Goal: Task Accomplishment & Management: Manage account settings

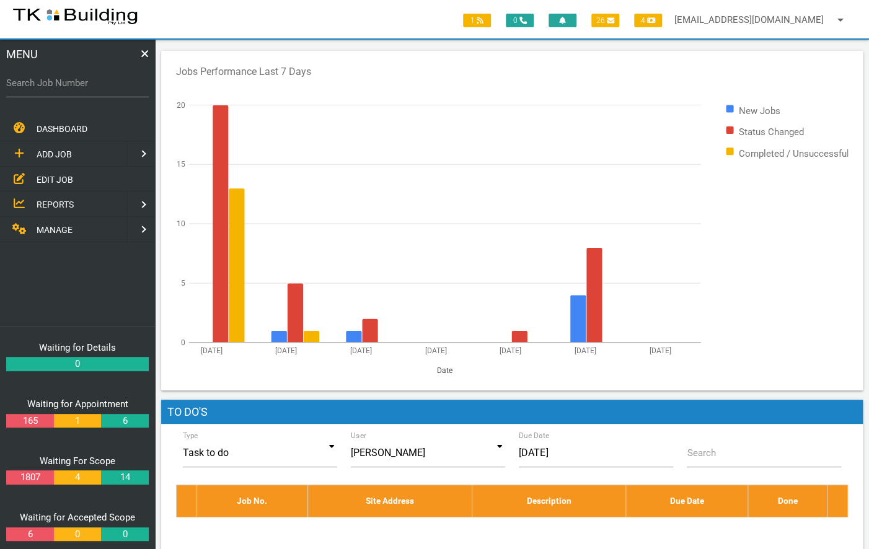
click at [64, 177] on span "EDIT JOB" at bounding box center [55, 179] width 37 height 10
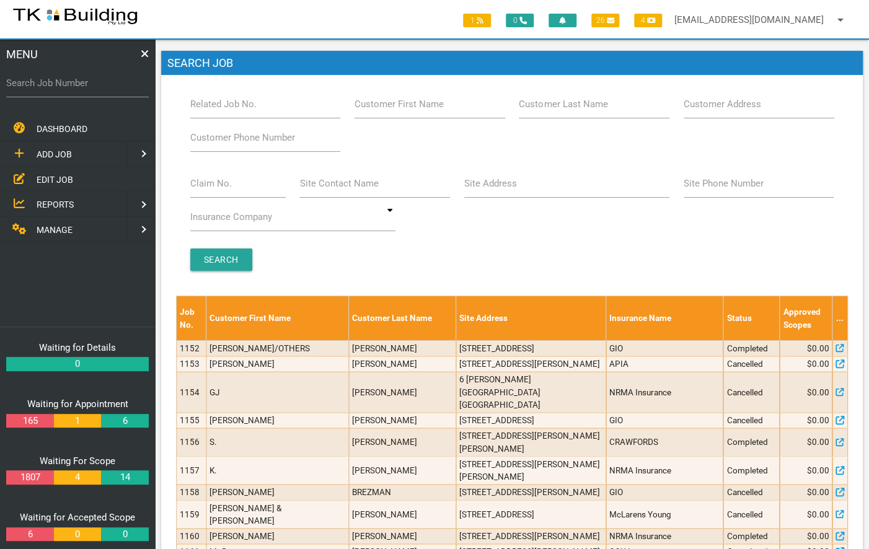
click at [495, 187] on label "Site Address" at bounding box center [490, 184] width 53 height 14
click at [495, 187] on input "Site Address" at bounding box center [566, 183] width 205 height 29
type input "48 Zaara"
click at [213, 257] on input "Search" at bounding box center [221, 260] width 62 height 22
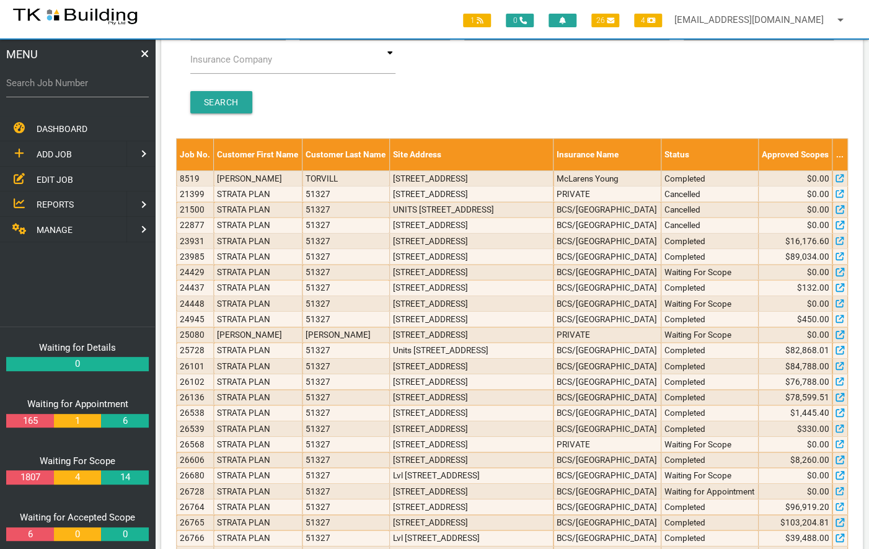
scroll to position [158, 0]
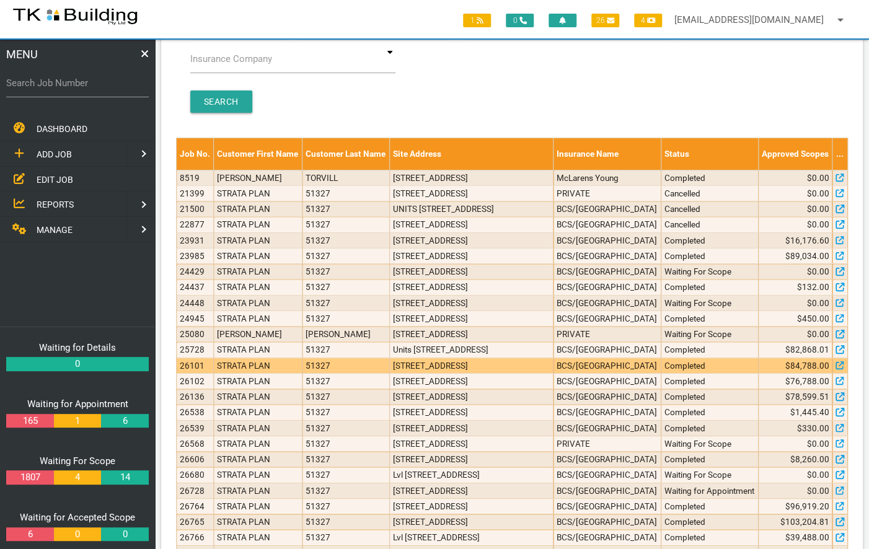
click at [472, 373] on td "48 Zaara St, Newcastle East NSW 2300, Australia" at bounding box center [471, 365] width 164 height 15
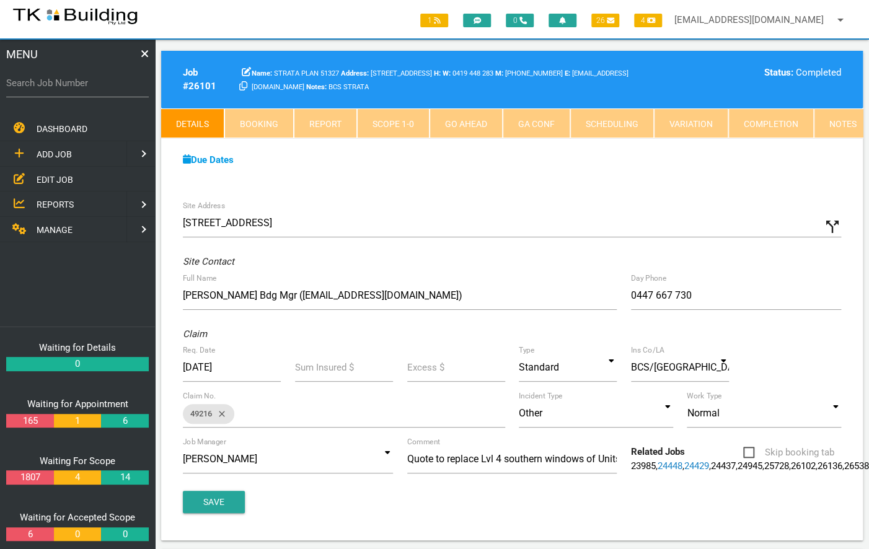
click at [50, 176] on span "EDIT JOB" at bounding box center [55, 179] width 37 height 10
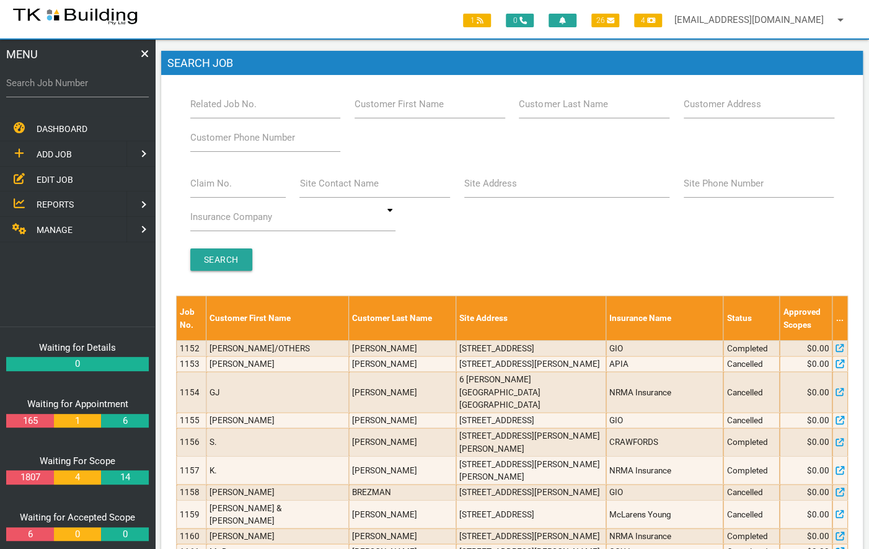
click at [493, 185] on label "Site Address" at bounding box center [490, 184] width 53 height 14
click at [493, 185] on input "Site Address" at bounding box center [566, 183] width 205 height 29
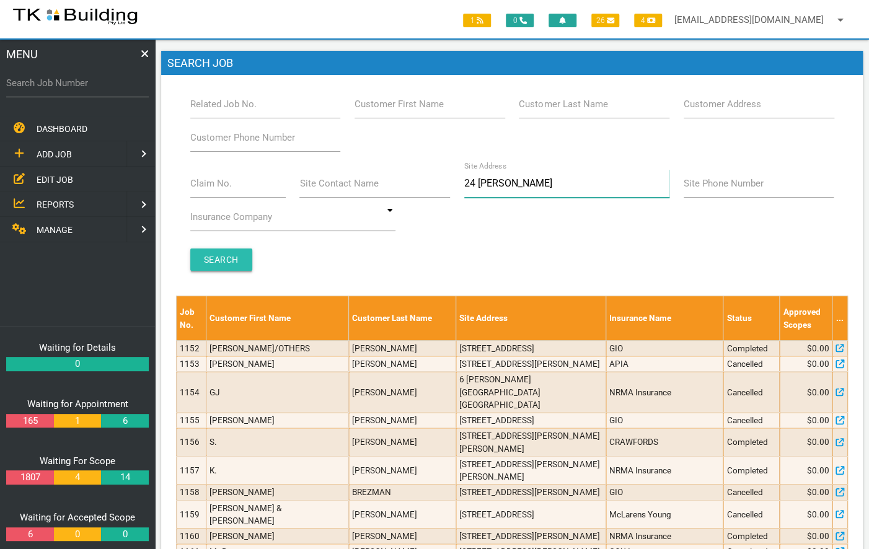
type input "24 bolton"
click at [206, 264] on input "Search" at bounding box center [221, 260] width 62 height 22
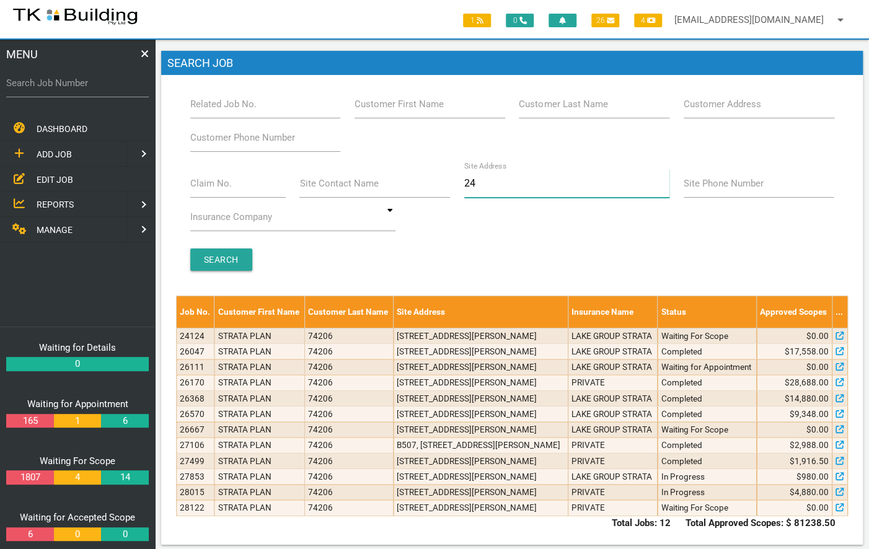
type input "2"
click at [205, 109] on label "Related Job No." at bounding box center [223, 104] width 66 height 14
click at [205, 109] on input "Related Job No." at bounding box center [265, 104] width 151 height 29
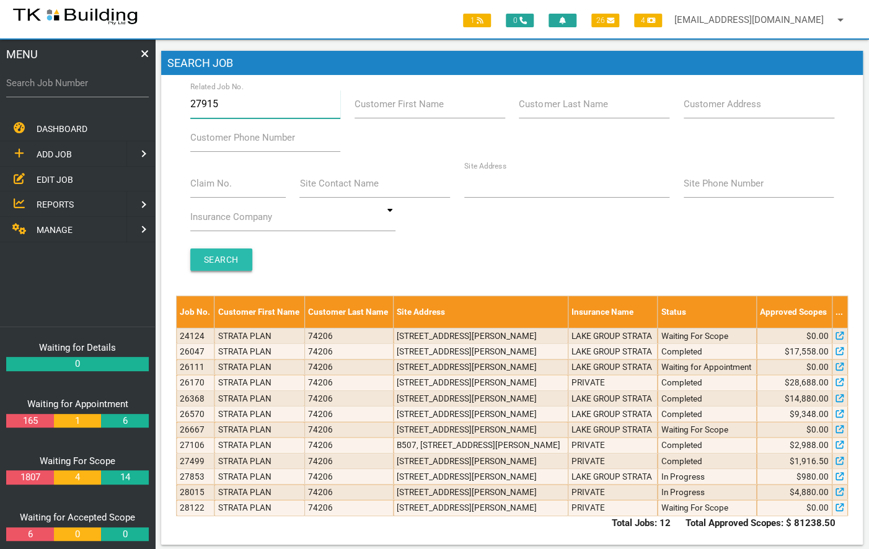
type input "27915"
click at [223, 261] on input "Search" at bounding box center [221, 260] width 62 height 22
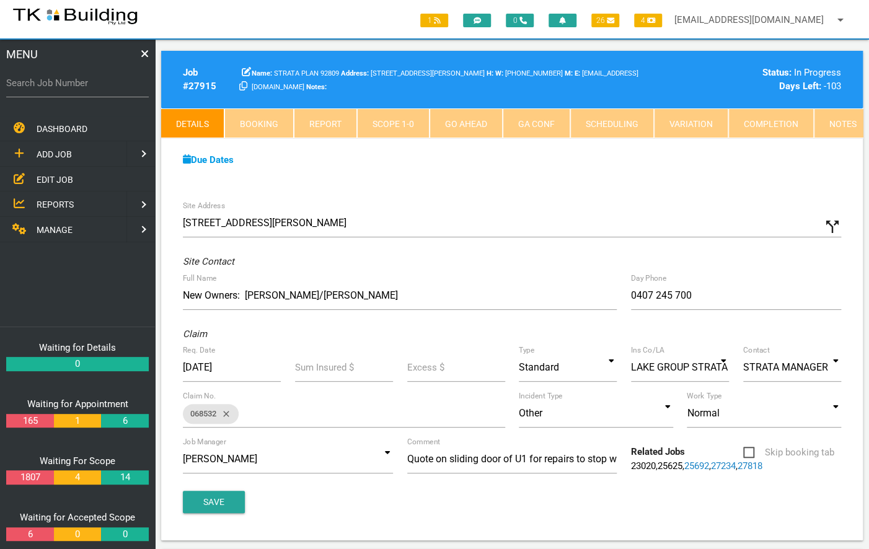
click at [831, 128] on link "Notes" at bounding box center [843, 123] width 58 height 30
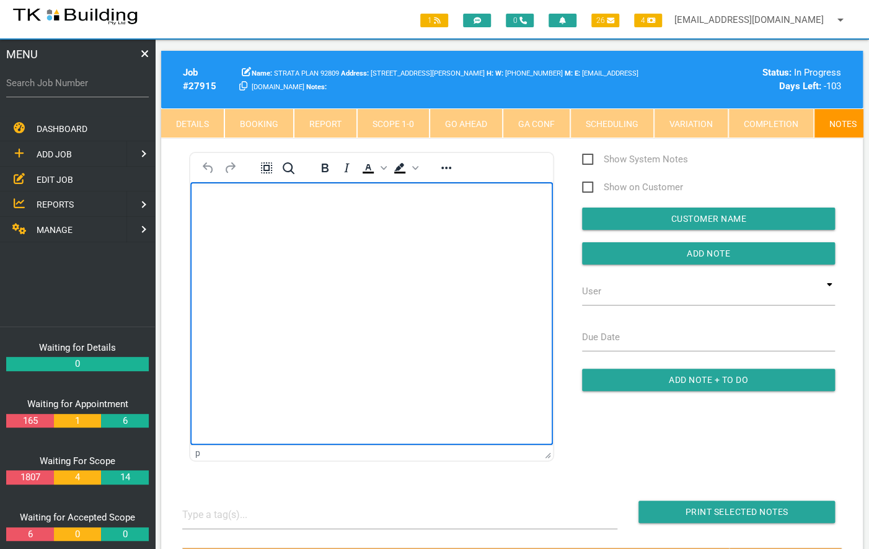
click at [211, 234] on body "Rich Text Area. Press ALT-0 for help." at bounding box center [371, 218] width 363 height 41
click at [652, 257] on input "Add Note" at bounding box center [708, 253] width 253 height 22
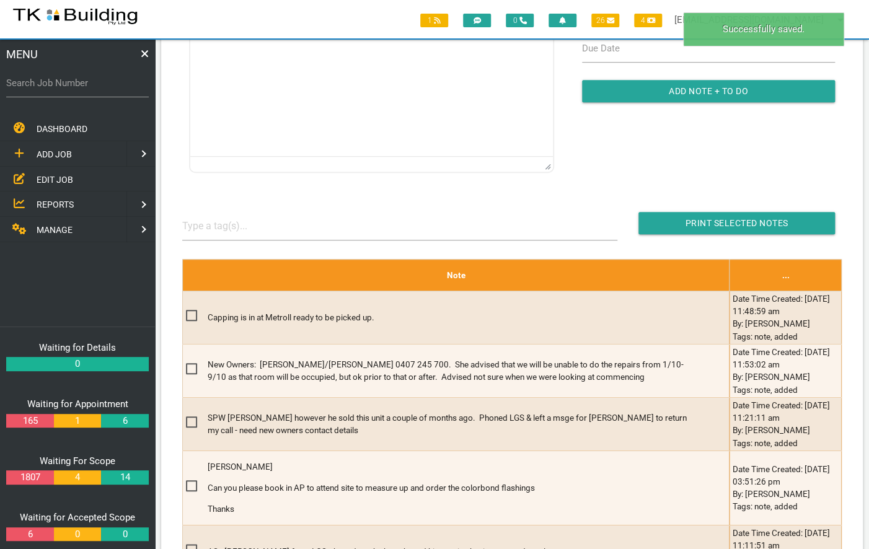
scroll to position [291, 0]
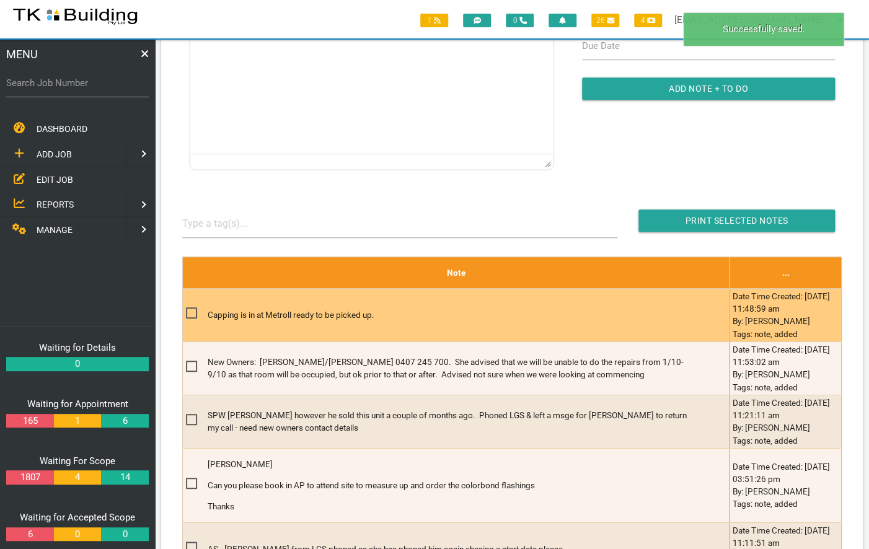
click at [188, 314] on span at bounding box center [197, 313] width 22 height 15
click at [188, 314] on input "checkbox" at bounding box center [190, 310] width 8 height 8
checkbox input "true"
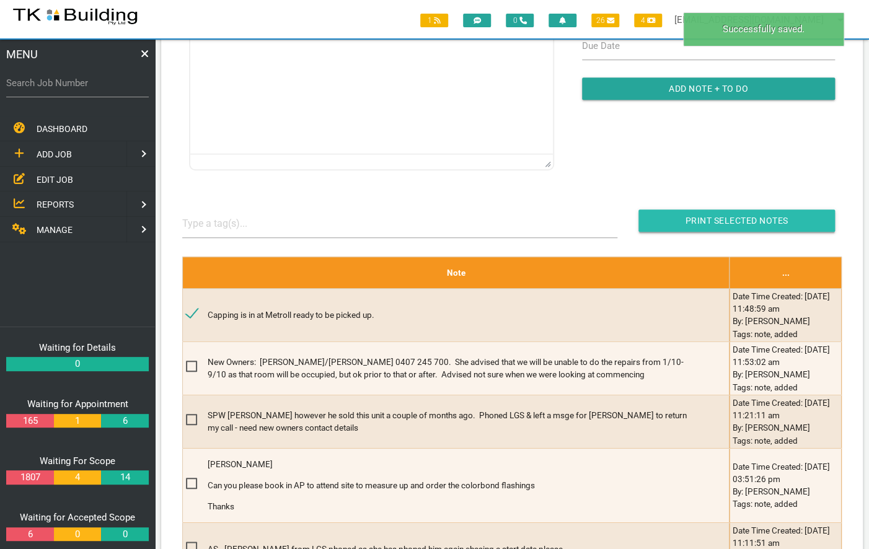
click at [802, 230] on input "button" at bounding box center [737, 221] width 197 height 22
